Goal: Information Seeking & Learning: Learn about a topic

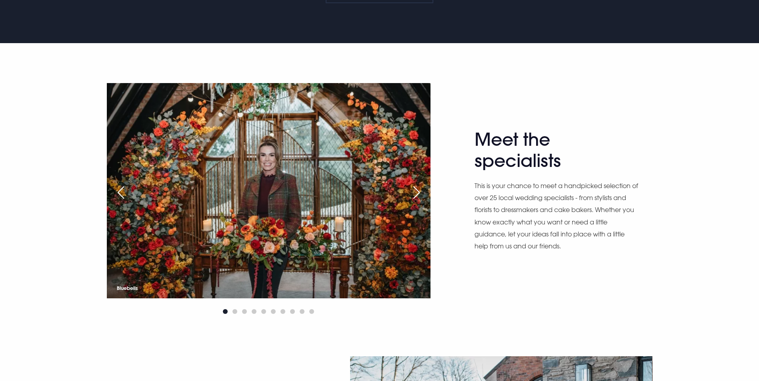
scroll to position [440, 0]
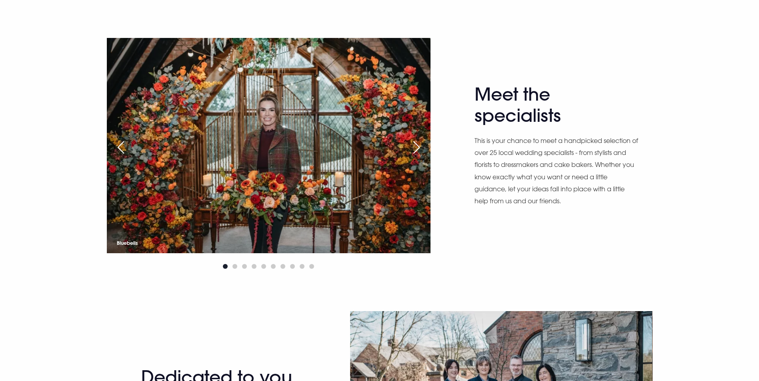
click at [414, 156] on div "Next slide" at bounding box center [416, 148] width 20 height 18
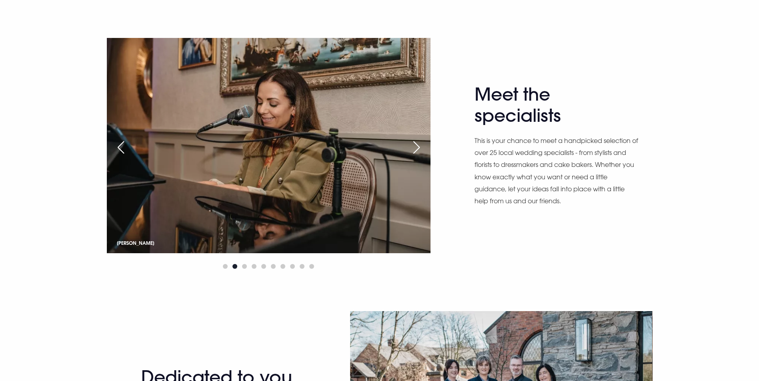
click at [414, 156] on div "Next slide" at bounding box center [416, 148] width 20 height 18
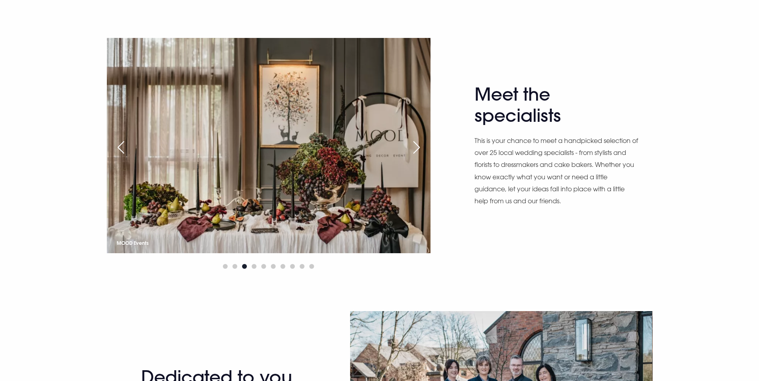
click at [414, 156] on div "Next slide" at bounding box center [416, 148] width 20 height 18
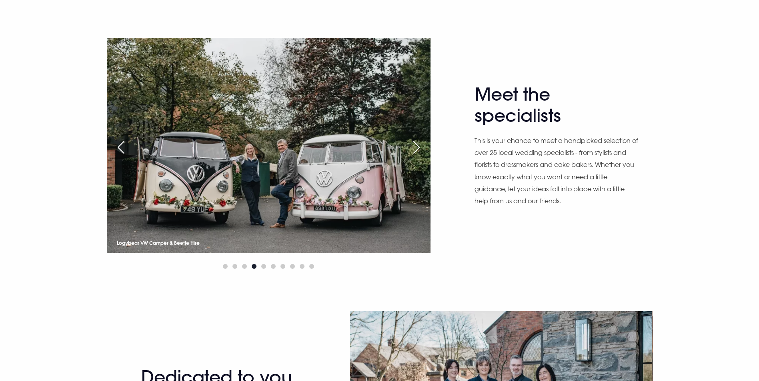
click at [414, 156] on div "Next slide" at bounding box center [416, 148] width 20 height 18
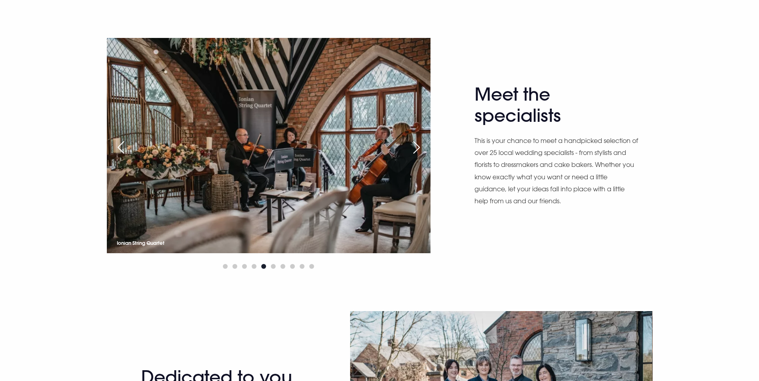
click at [414, 156] on div "Next slide" at bounding box center [416, 148] width 20 height 18
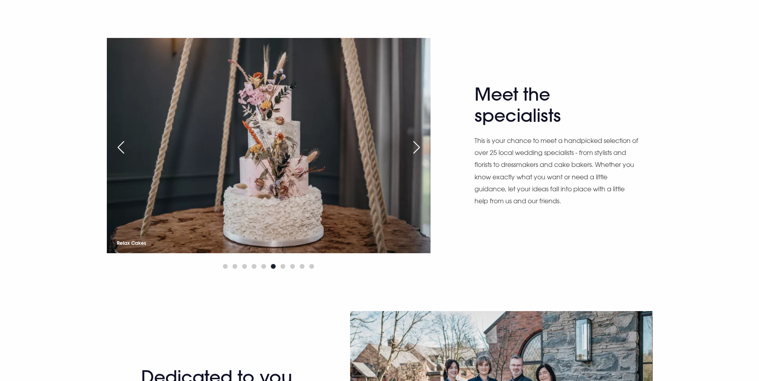
click at [414, 156] on div "Next slide" at bounding box center [416, 148] width 20 height 18
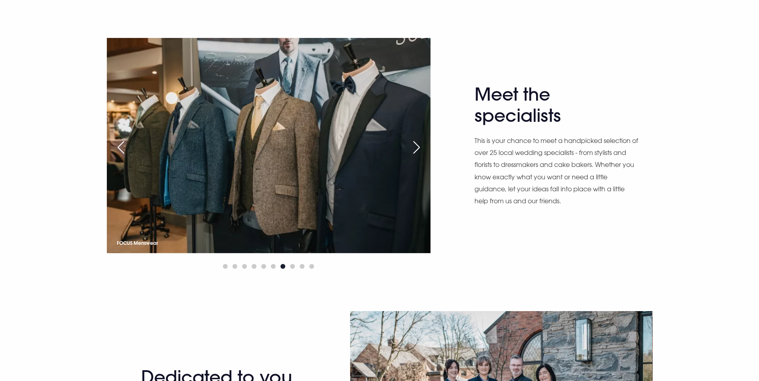
click at [414, 156] on div "Next slide" at bounding box center [416, 148] width 20 height 18
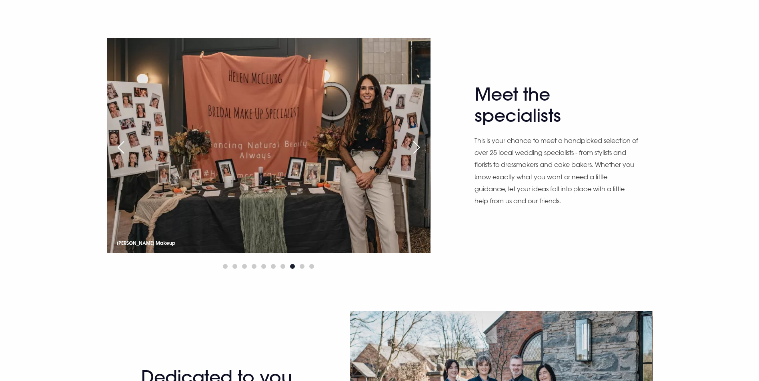
click at [414, 156] on div "Next slide" at bounding box center [416, 148] width 20 height 18
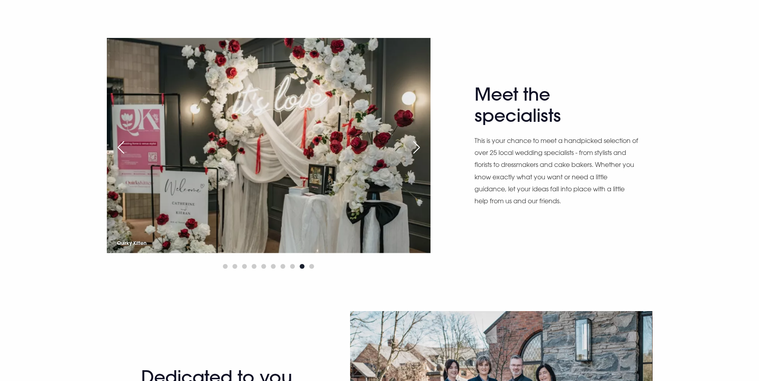
click at [414, 156] on div "Next slide" at bounding box center [416, 148] width 20 height 18
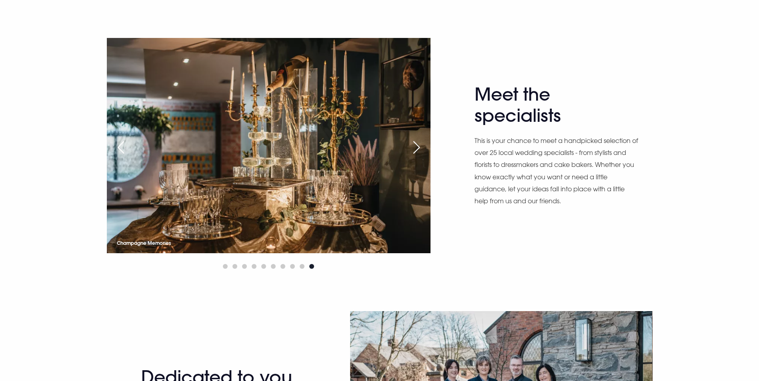
click at [414, 156] on div "Next slide" at bounding box center [416, 148] width 20 height 18
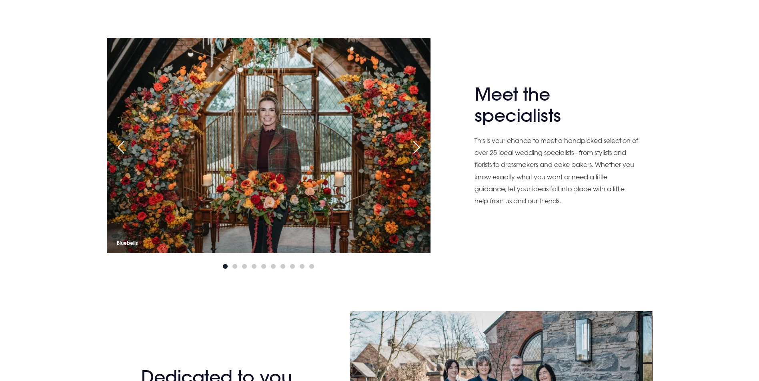
click at [414, 156] on div "Next slide" at bounding box center [416, 148] width 20 height 18
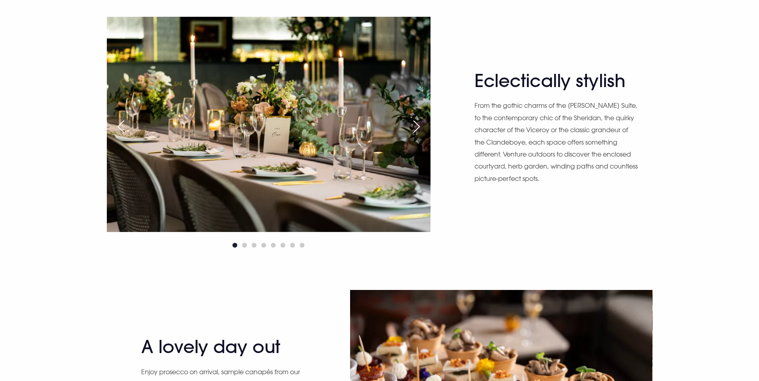
scroll to position [1040, 0]
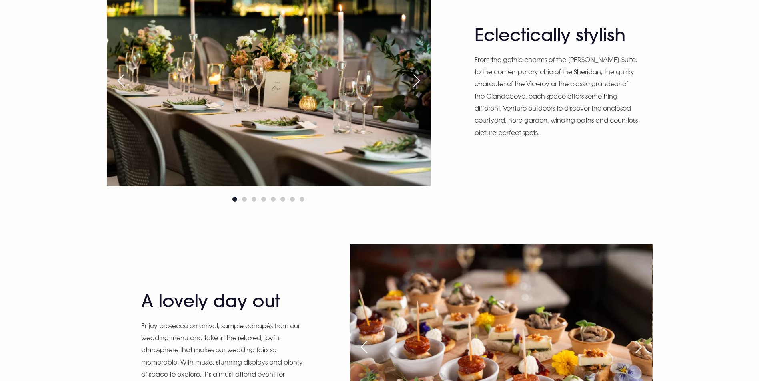
click at [419, 90] on div "Next slide" at bounding box center [416, 81] width 20 height 18
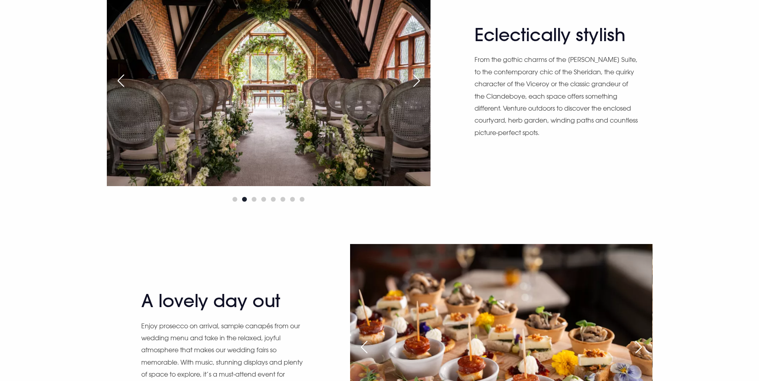
click at [419, 90] on div "Next slide" at bounding box center [416, 81] width 20 height 18
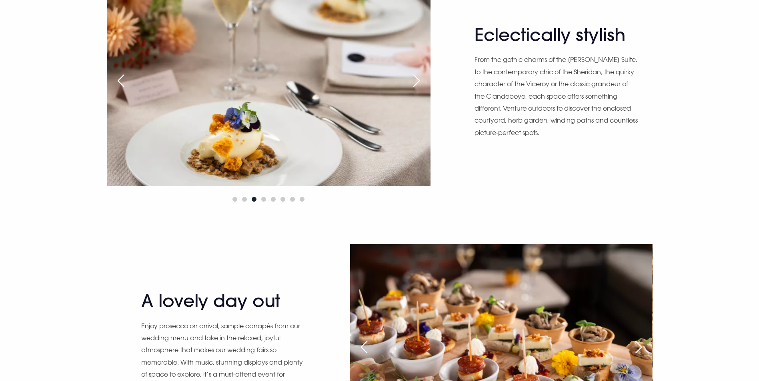
click at [419, 90] on div "Next slide" at bounding box center [416, 81] width 20 height 18
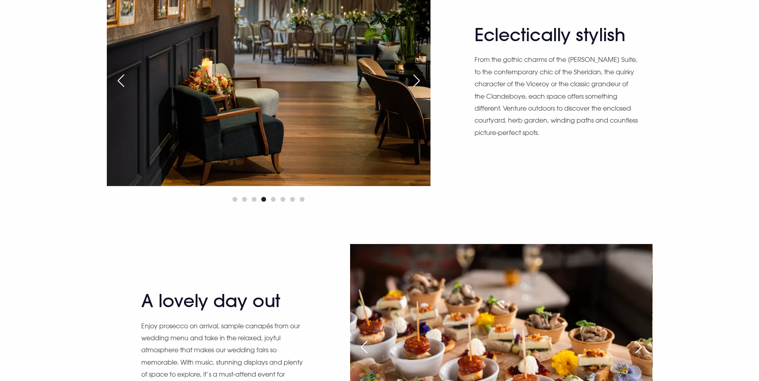
click at [419, 90] on div "Next slide" at bounding box center [416, 81] width 20 height 18
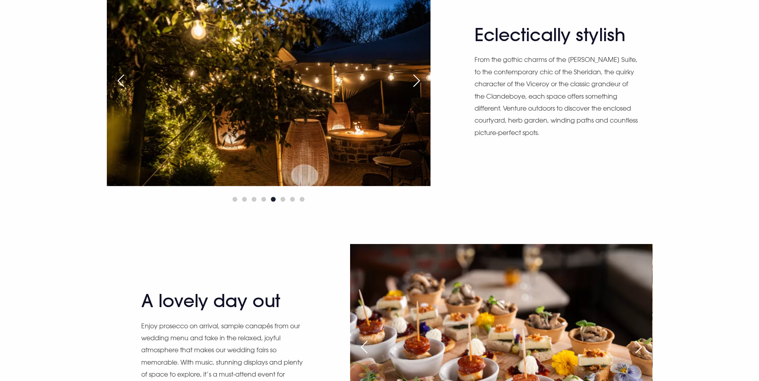
click at [119, 90] on div "Previous slide" at bounding box center [121, 81] width 20 height 18
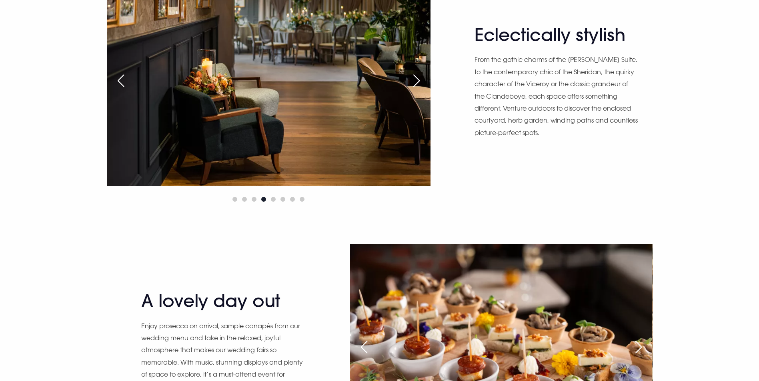
click at [414, 90] on div "Next slide" at bounding box center [416, 81] width 20 height 18
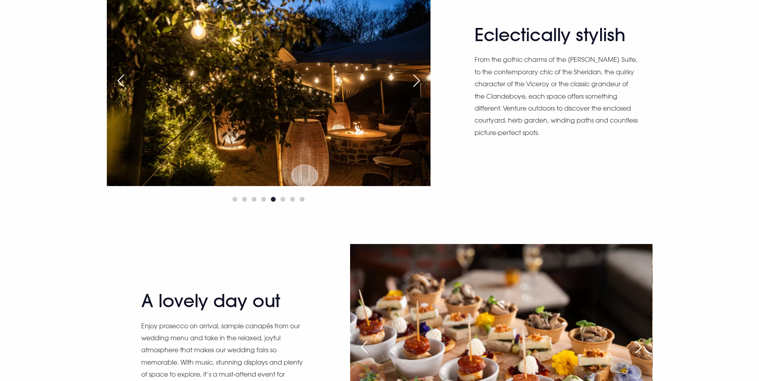
click at [414, 90] on div "Next slide" at bounding box center [416, 81] width 20 height 18
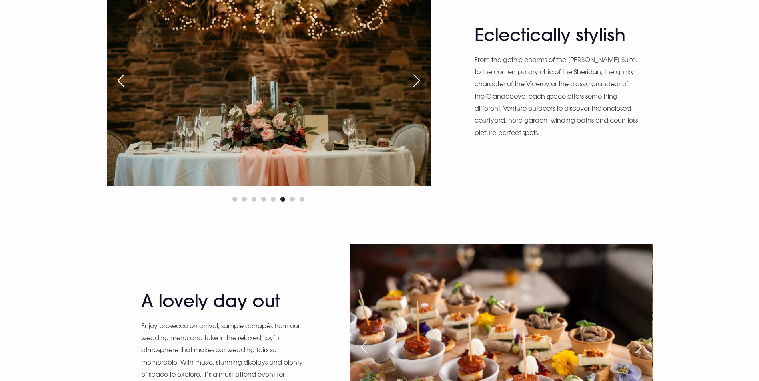
click at [414, 90] on div "Next slide" at bounding box center [416, 81] width 20 height 18
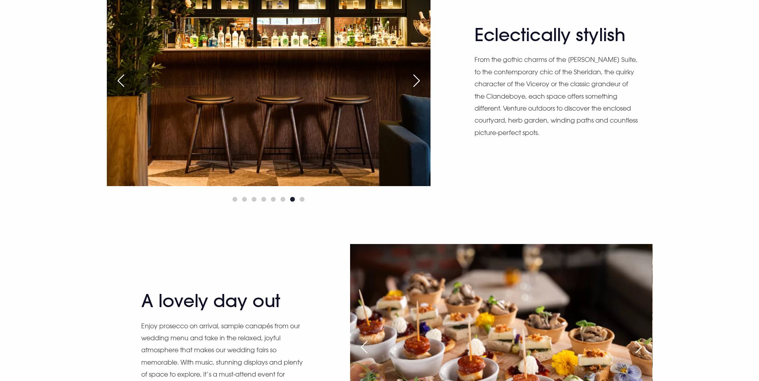
click at [414, 90] on div "Next slide" at bounding box center [416, 81] width 20 height 18
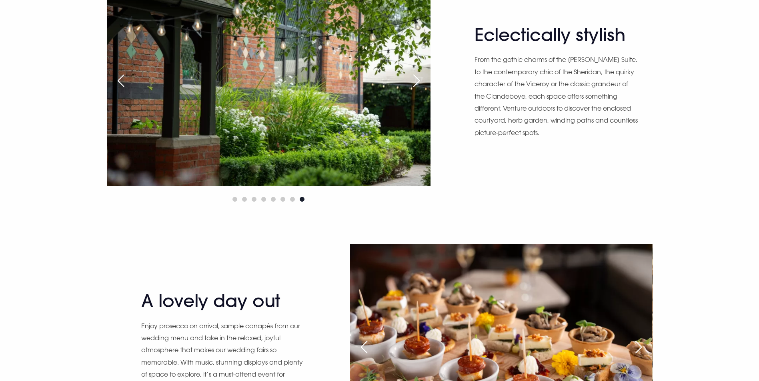
click at [414, 90] on div "Next slide" at bounding box center [416, 81] width 20 height 18
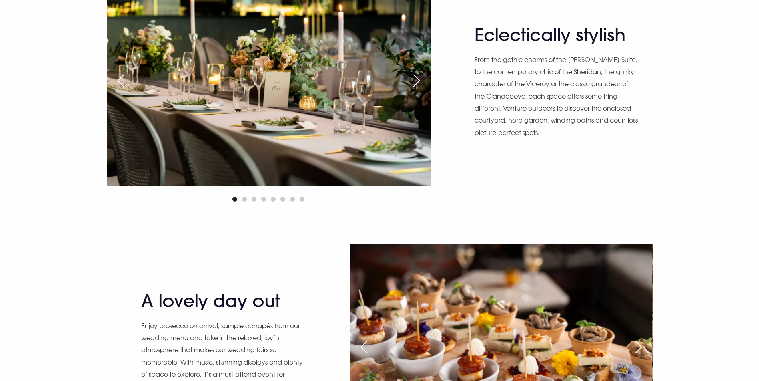
click at [414, 90] on div "Next slide" at bounding box center [416, 81] width 20 height 18
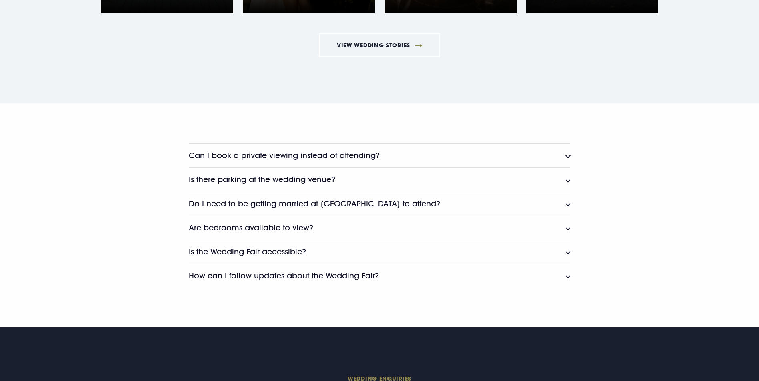
scroll to position [1959, 0]
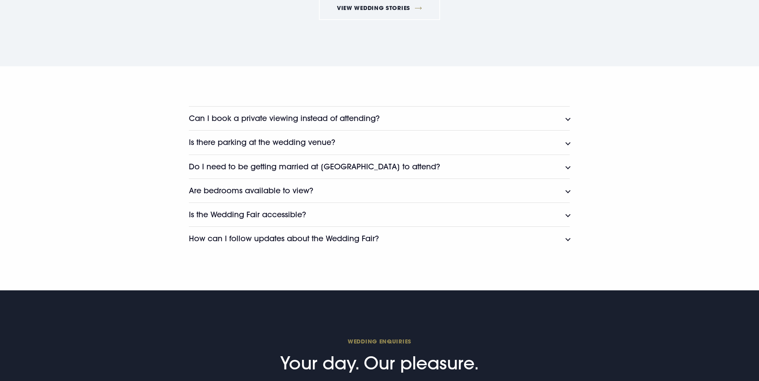
click at [567, 130] on button "Can I book a private viewing instead of attending?" at bounding box center [379, 118] width 381 height 24
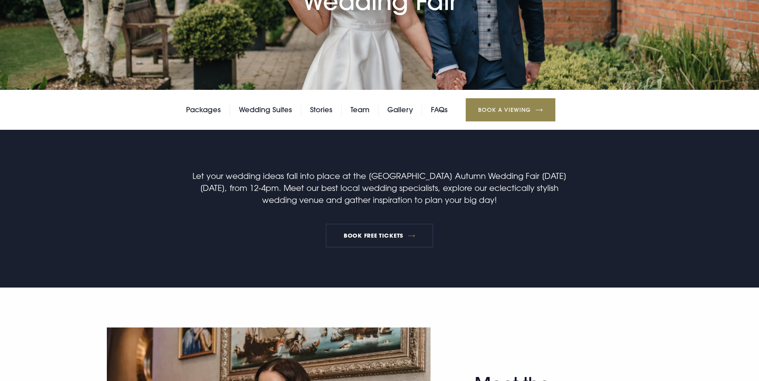
scroll to position [0, 0]
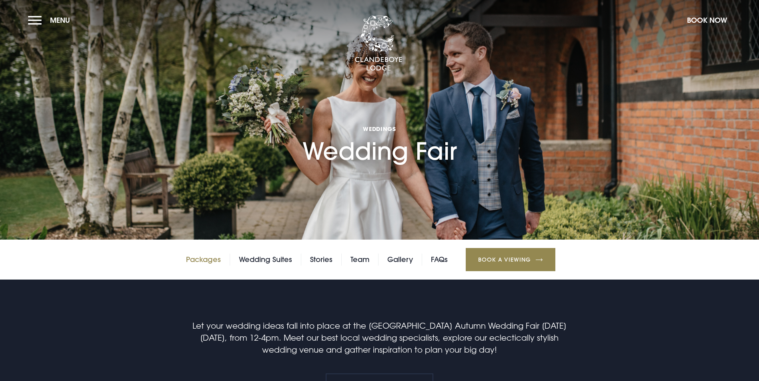
click at [210, 266] on link "Packages" at bounding box center [203, 260] width 35 height 12
